Goal: Information Seeking & Learning: Learn about a topic

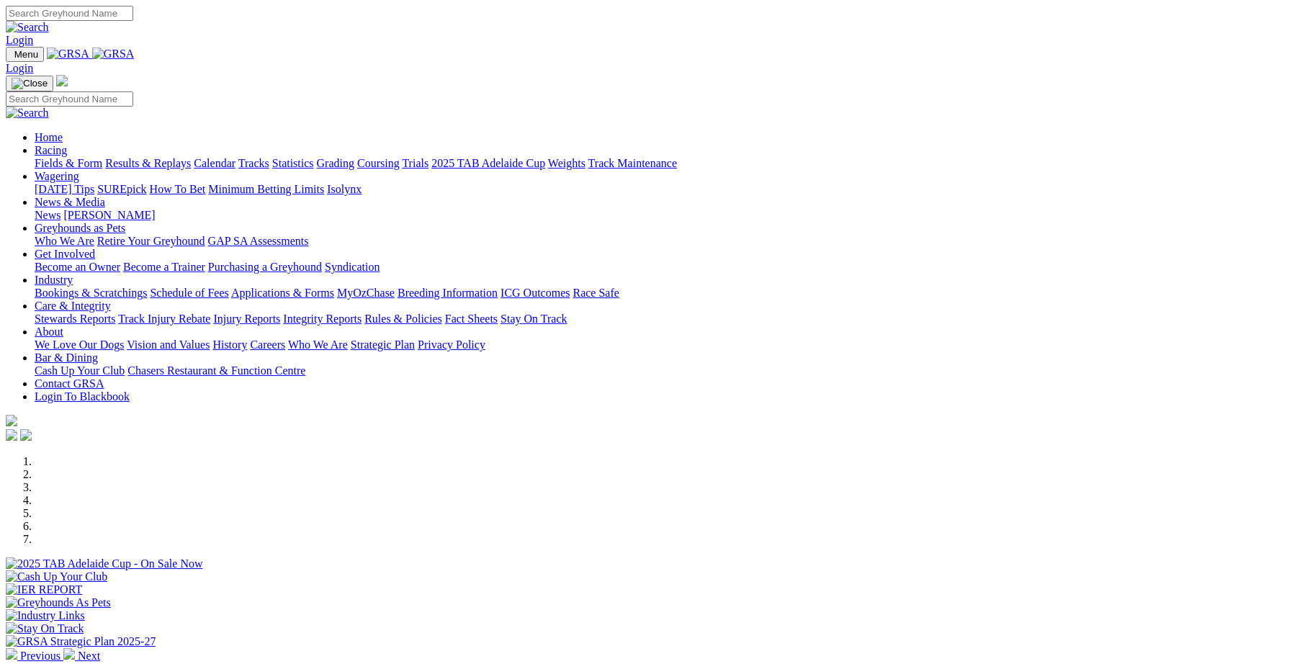
scroll to position [498, 0]
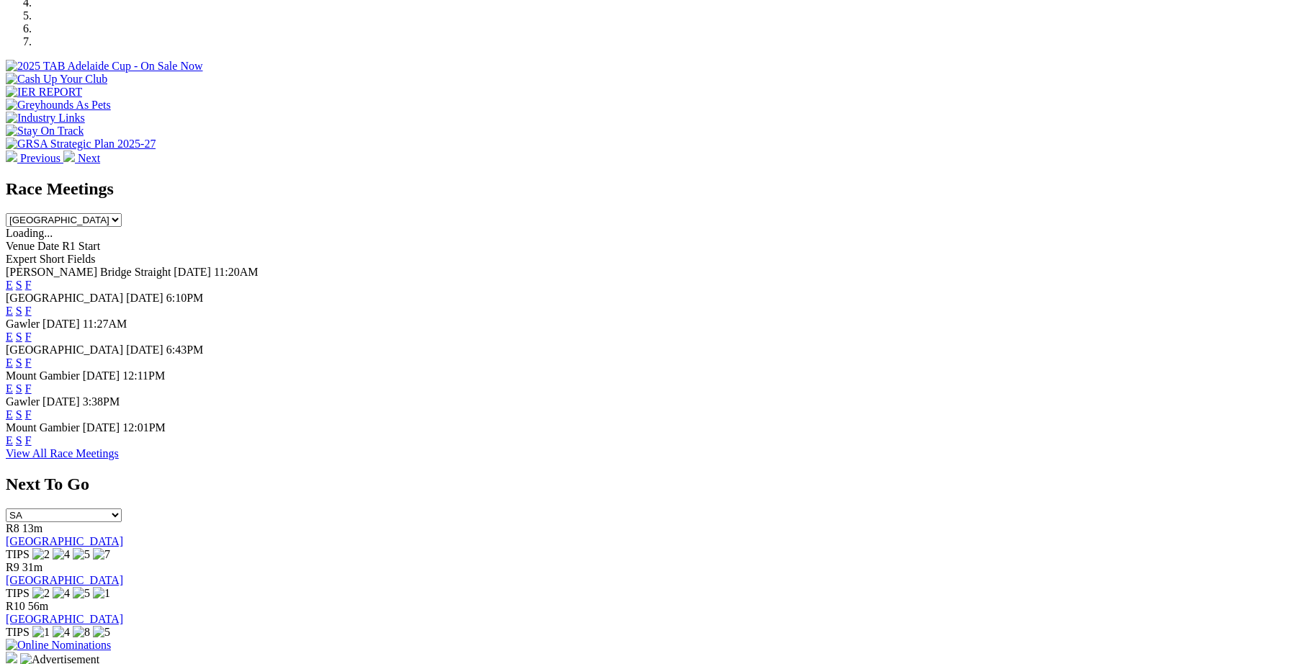
drag, startPoint x: 0, startPoint y: 0, endPoint x: 840, endPoint y: 310, distance: 895.0
click at [32, 356] on link "F" at bounding box center [28, 362] width 6 height 12
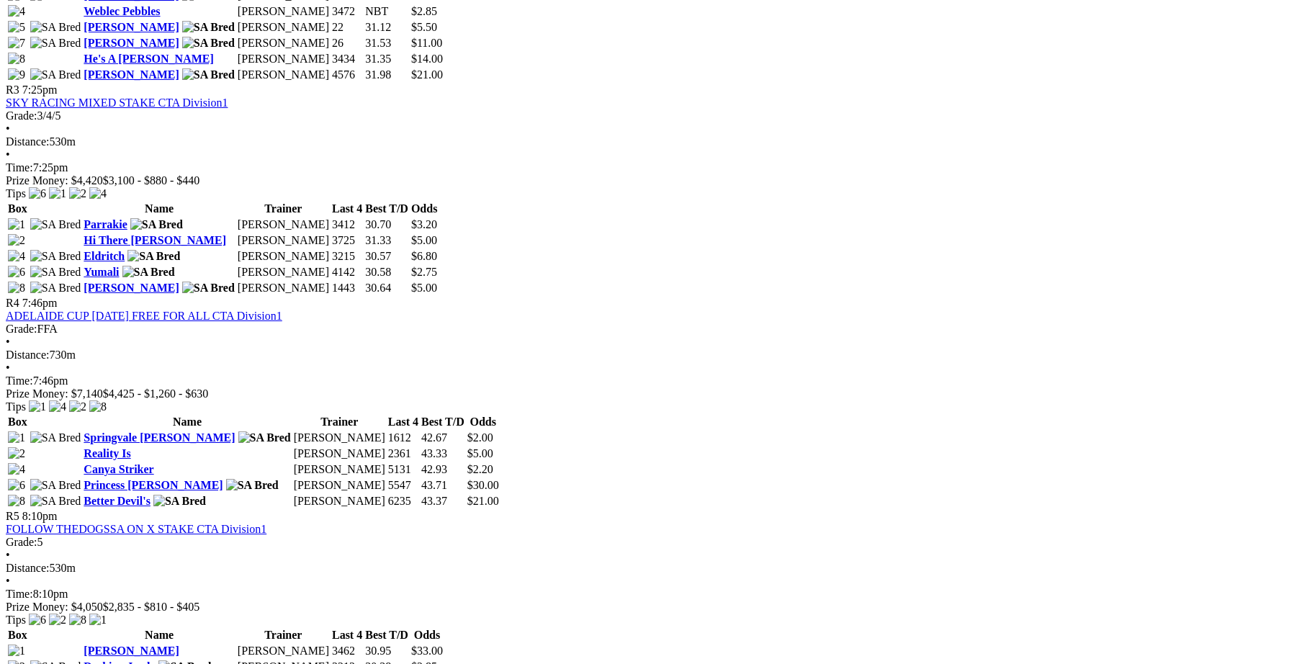
scroll to position [1195, 0]
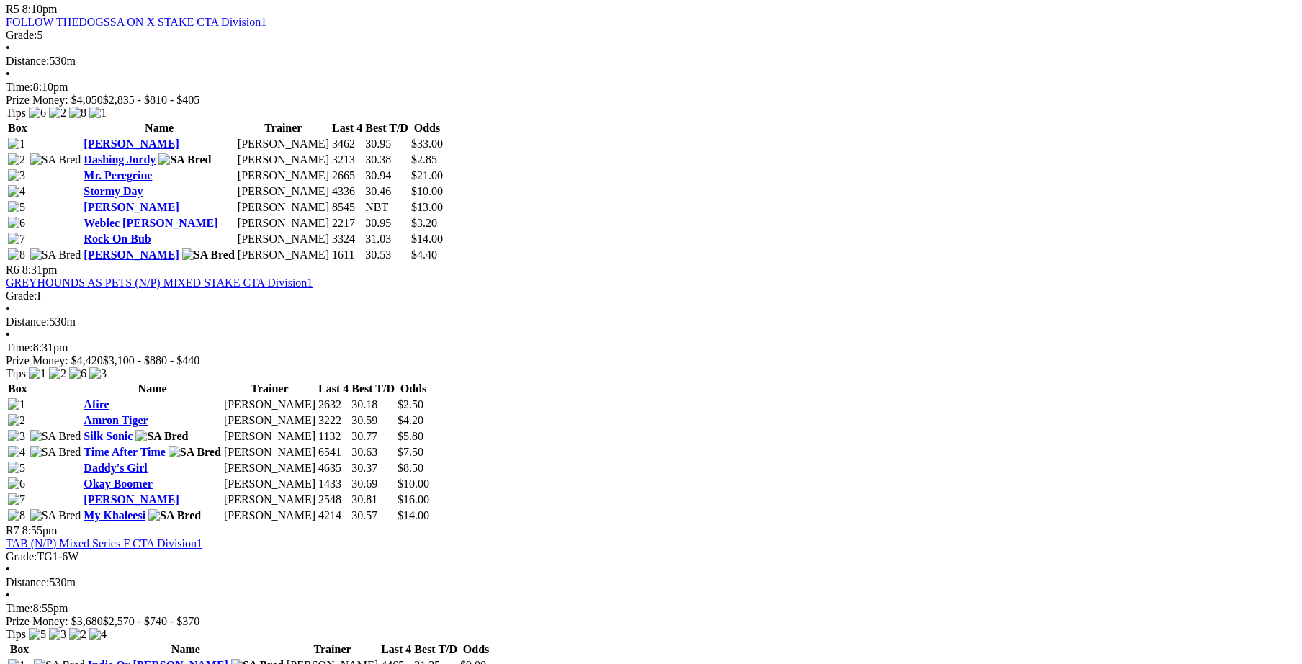
scroll to position [1793, 0]
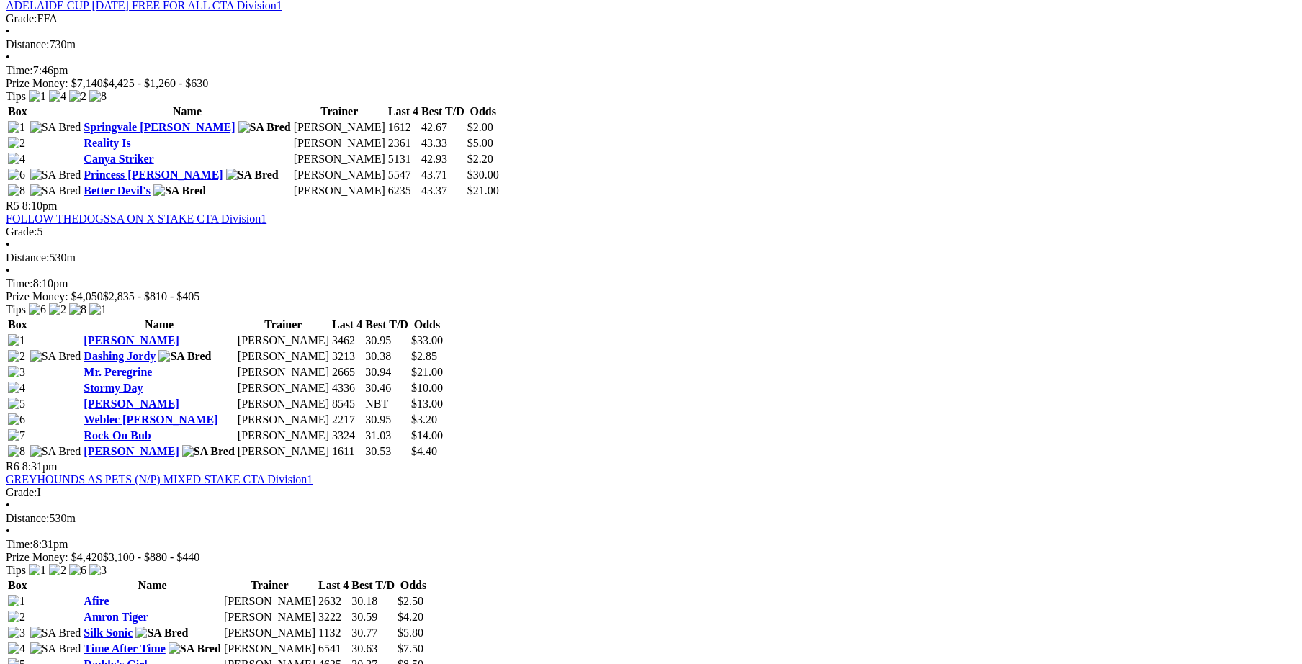
scroll to position [1494, 0]
